Goal: Check status: Check status

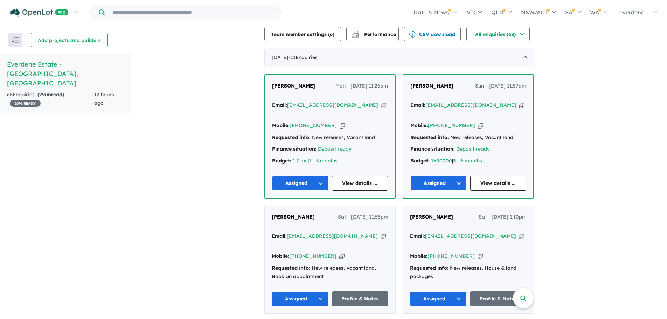
scroll to position [245, 0]
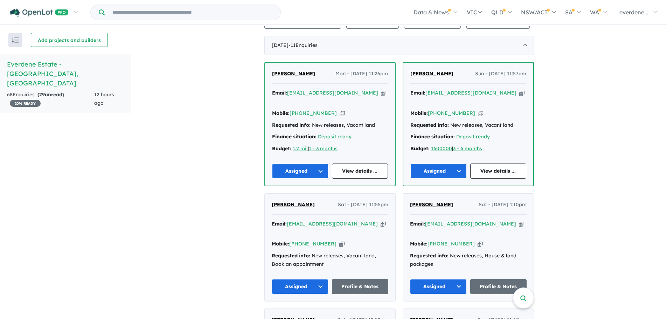
click at [318, 171] on button "Assigned" at bounding box center [300, 171] width 56 height 15
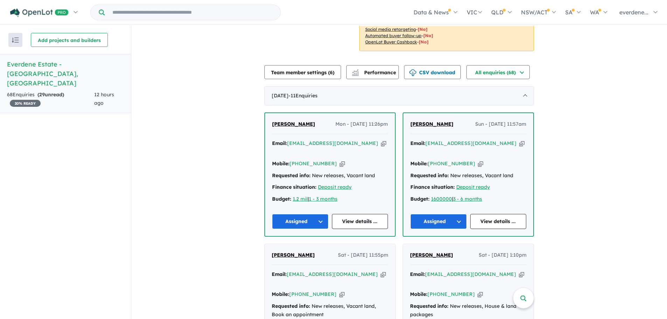
scroll to position [210, 0]
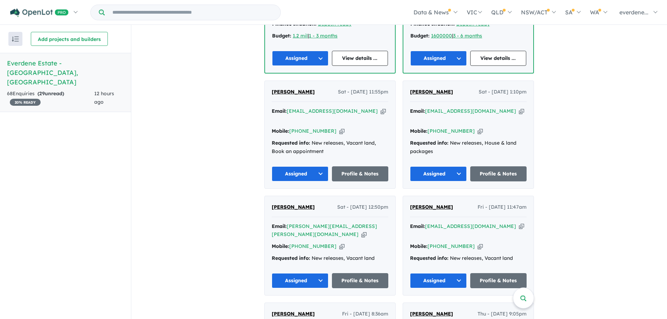
scroll to position [315, 0]
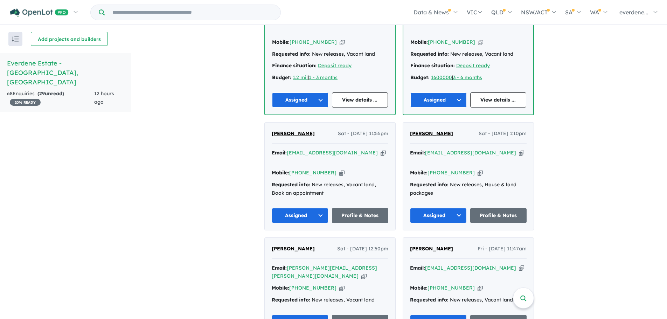
click at [324, 101] on button "Assigned" at bounding box center [300, 99] width 56 height 15
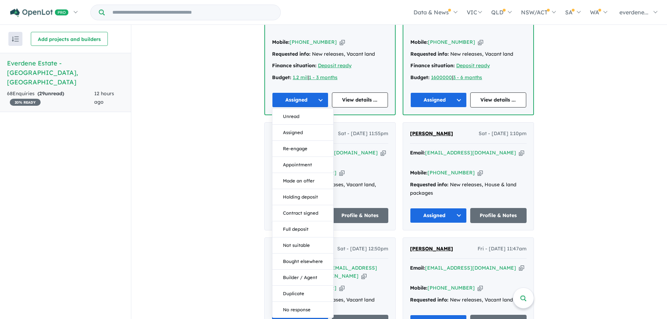
click at [636, 109] on div "View all projects in your account Everdene Estate - [GEOGRAPHIC_DATA] 20 % READ…" at bounding box center [399, 301] width 536 height 1182
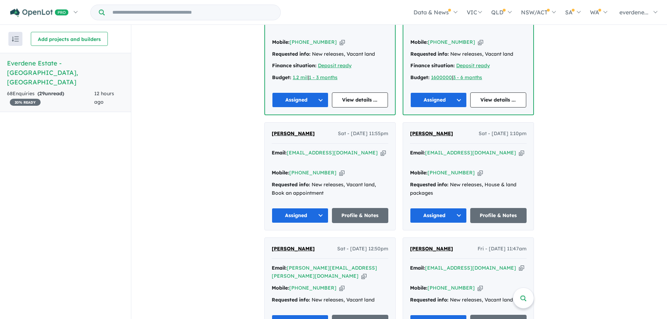
click at [324, 104] on button "Assigned" at bounding box center [300, 99] width 56 height 15
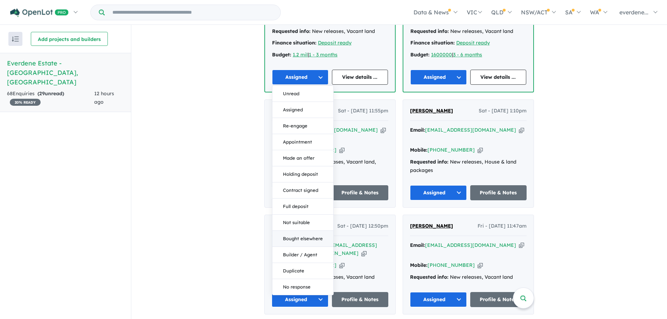
scroll to position [350, 0]
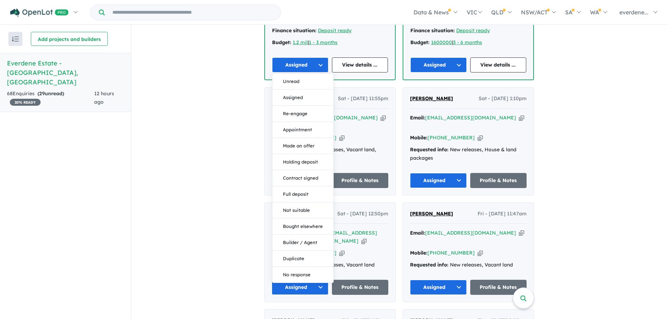
click at [171, 127] on div "View all projects in your account Everdene Estate - [GEOGRAPHIC_DATA] 20 % READ…" at bounding box center [399, 266] width 536 height 1182
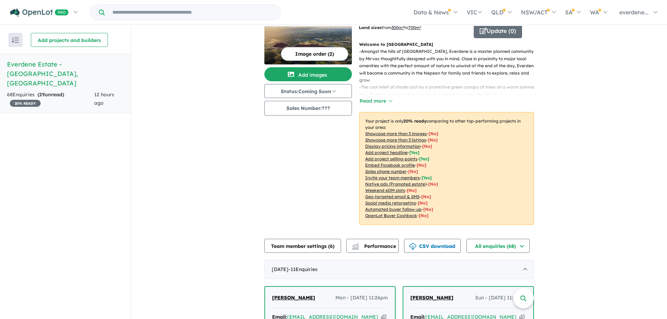
scroll to position [0, 0]
